Goal: Navigation & Orientation: Find specific page/section

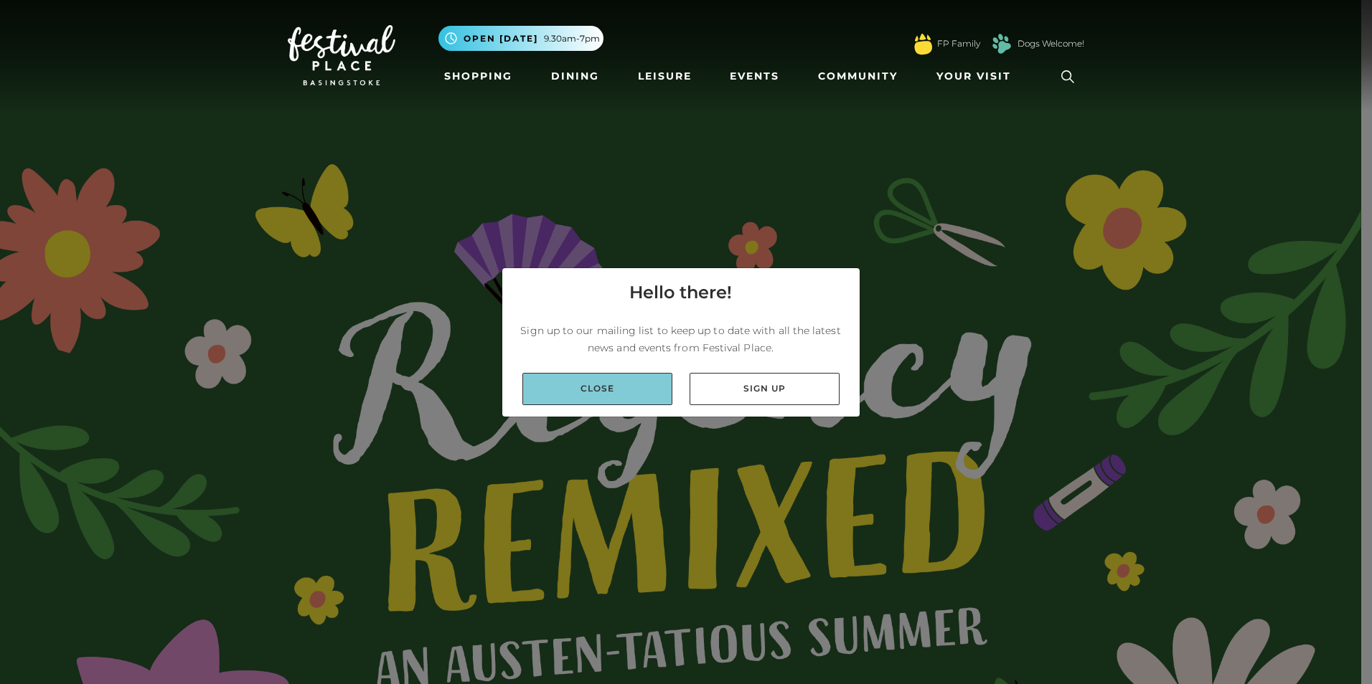
click at [636, 382] on link "Close" at bounding box center [597, 389] width 150 height 32
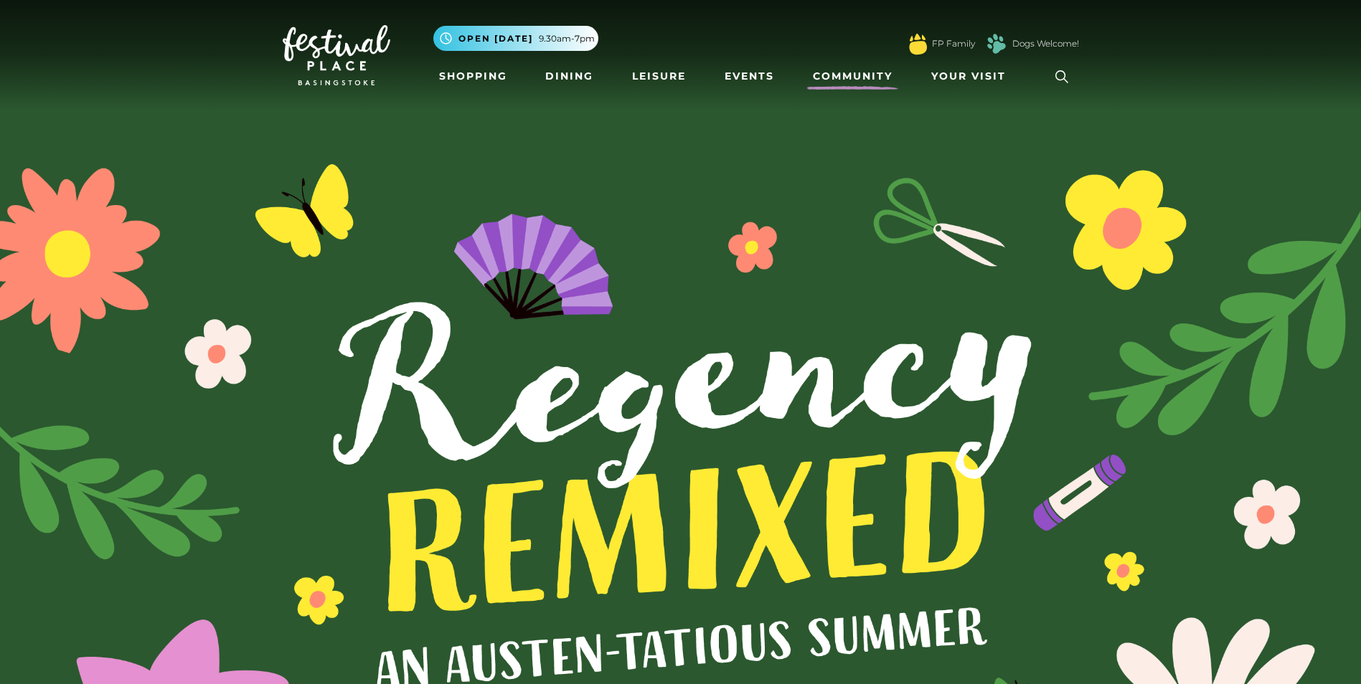
click at [859, 84] on link "Community" at bounding box center [852, 76] width 91 height 27
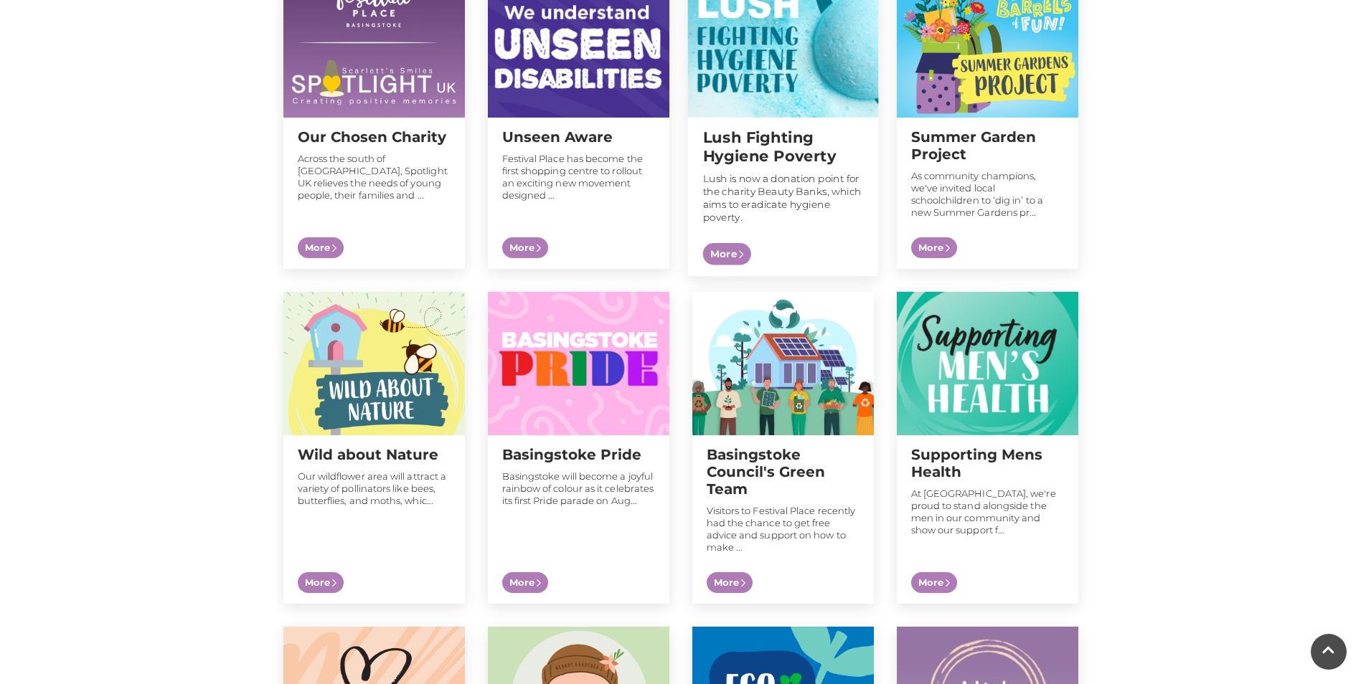
scroll to position [646, 0]
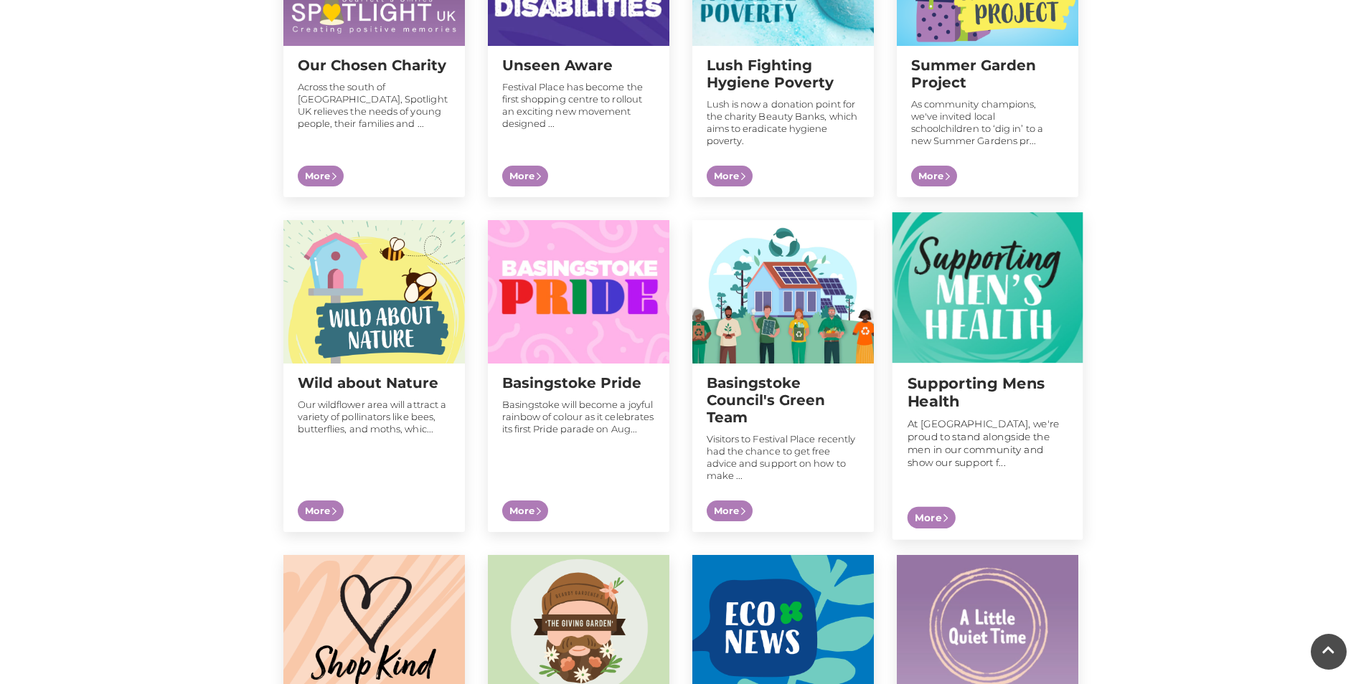
click at [943, 511] on span "More" at bounding box center [931, 517] width 48 height 22
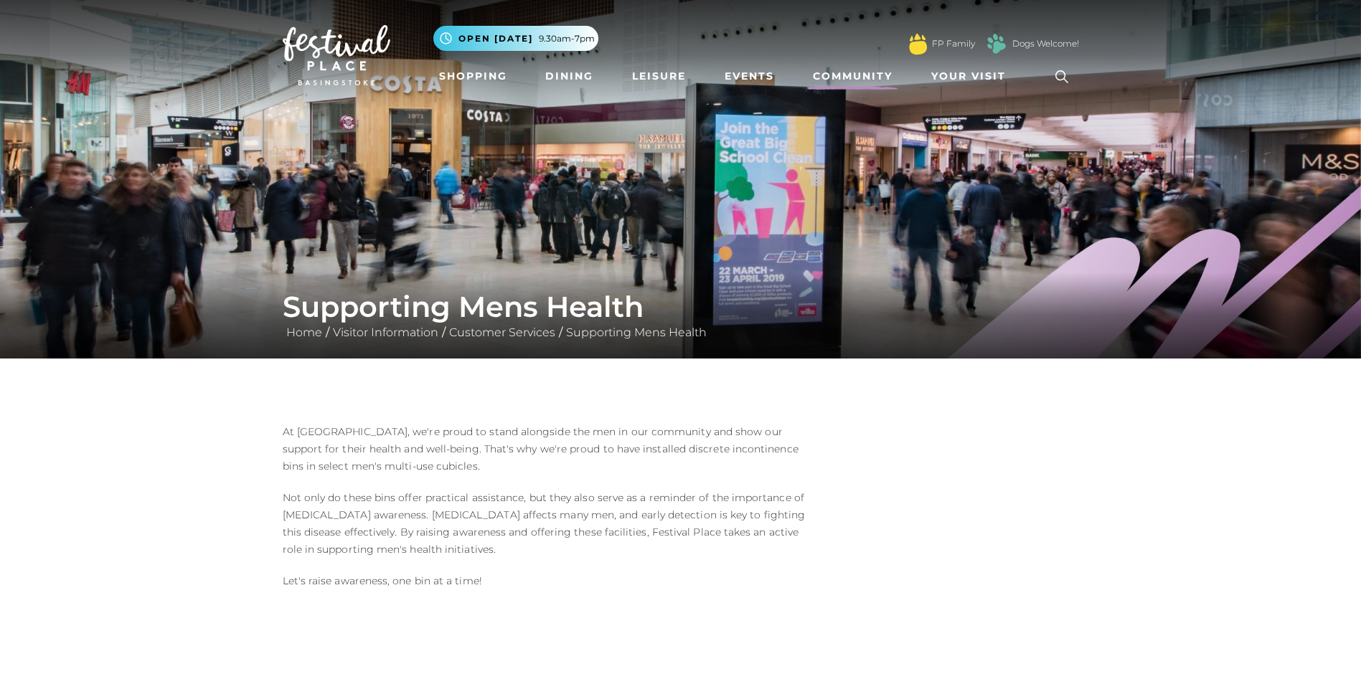
click at [854, 75] on link "Community" at bounding box center [852, 76] width 91 height 27
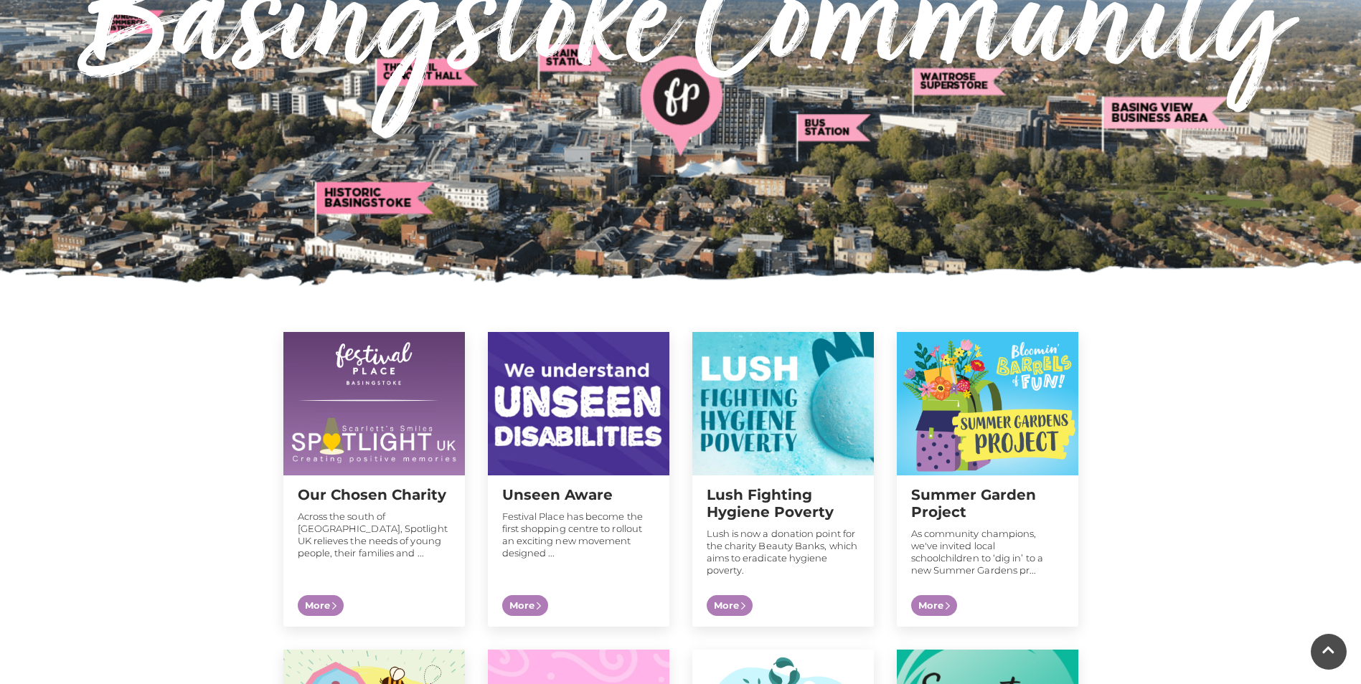
scroll to position [287, 0]
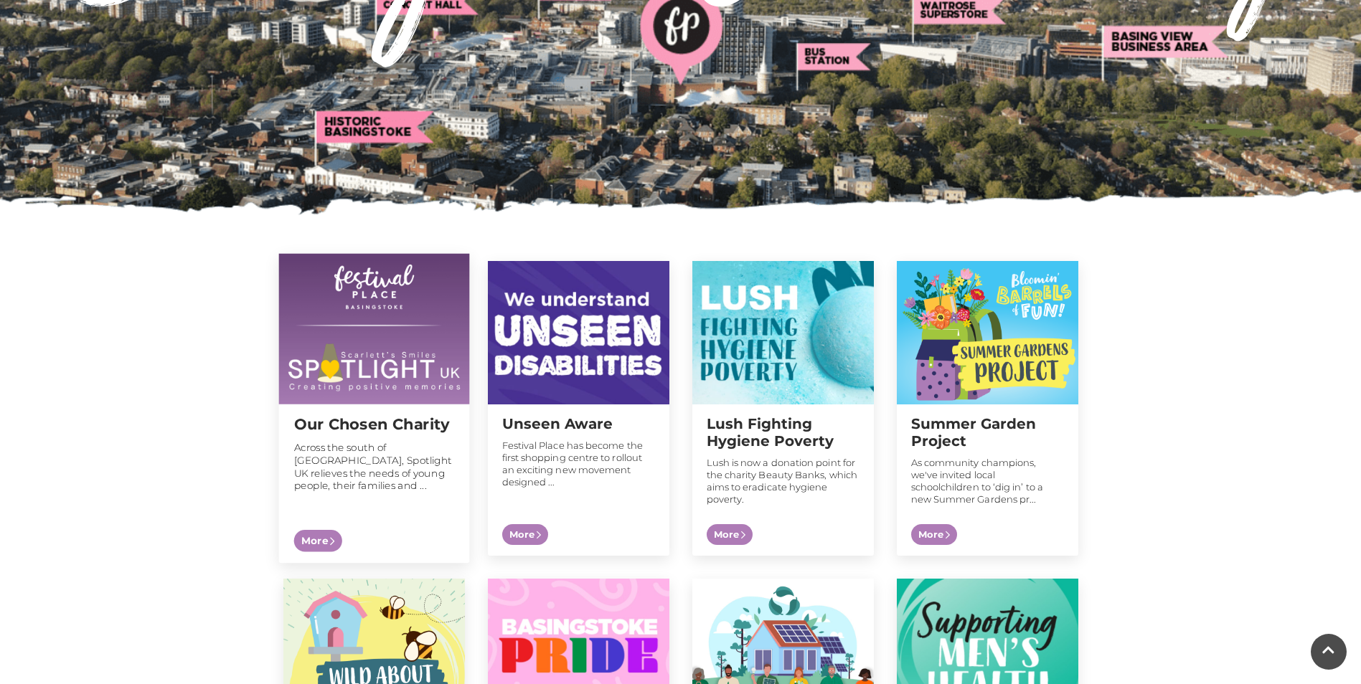
click at [329, 542] on span "More" at bounding box center [317, 541] width 48 height 22
